Goal: Information Seeking & Learning: Learn about a topic

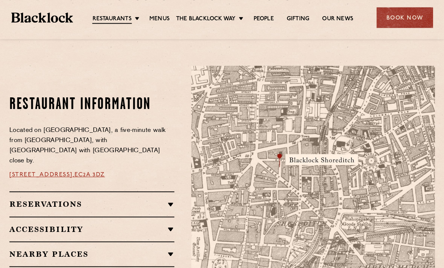
scroll to position [377, 0]
click at [105, 172] on link "EC2A 3DZ" at bounding box center [90, 175] width 30 height 6
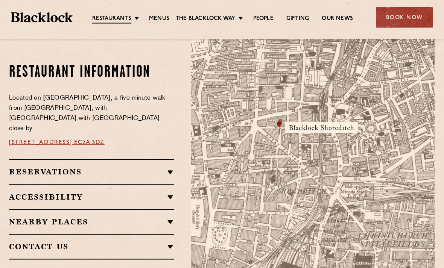
scroll to position [410, 0]
click at [0, 0] on link "City" at bounding box center [0, 0] width 0 height 0
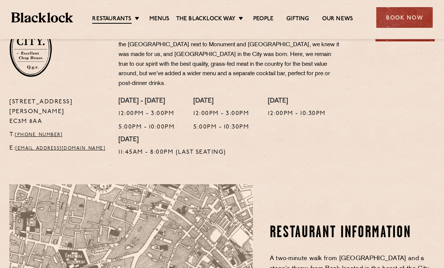
scroll to position [269, 0]
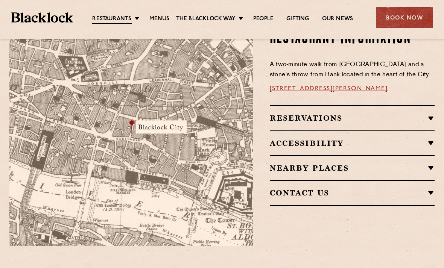
click at [355, 86] on link "13 Philpot Ln, London EC3M 8AA" at bounding box center [329, 89] width 118 height 6
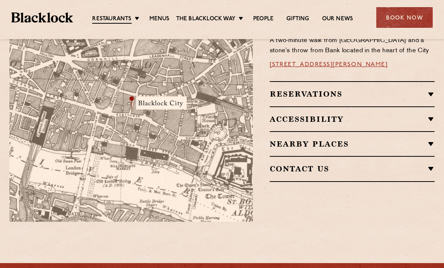
scroll to position [500, 0]
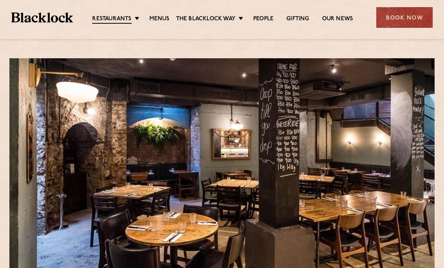
click at [163, 17] on link "Menus" at bounding box center [159, 19] width 20 height 8
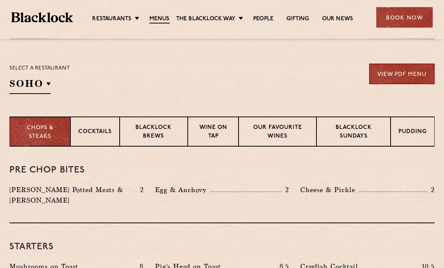
scroll to position [234, 0]
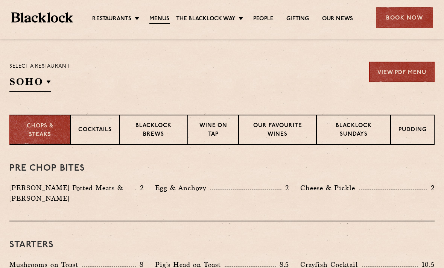
click at [0, 0] on p "City" at bounding box center [0, 0] width 0 height 0
click at [266, 91] on div "Select a restaurant City Soho Birmingham City Shoreditch Covent Garden Canary W…" at bounding box center [221, 77] width 425 height 30
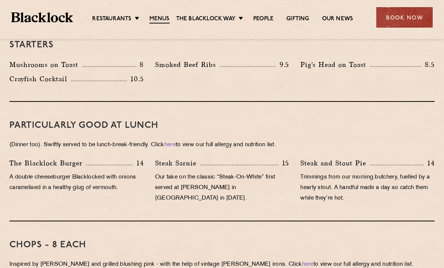
scroll to position [434, 0]
click at [0, 0] on link "Butcher Price [DATE]" at bounding box center [0, 0] width 0 height 0
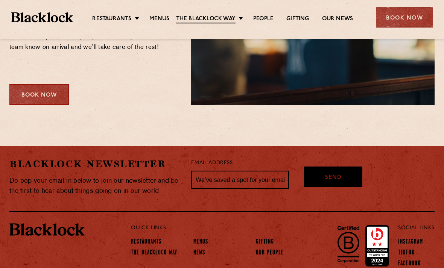
scroll to position [982, 0]
